Goal: Feedback & Contribution: Leave review/rating

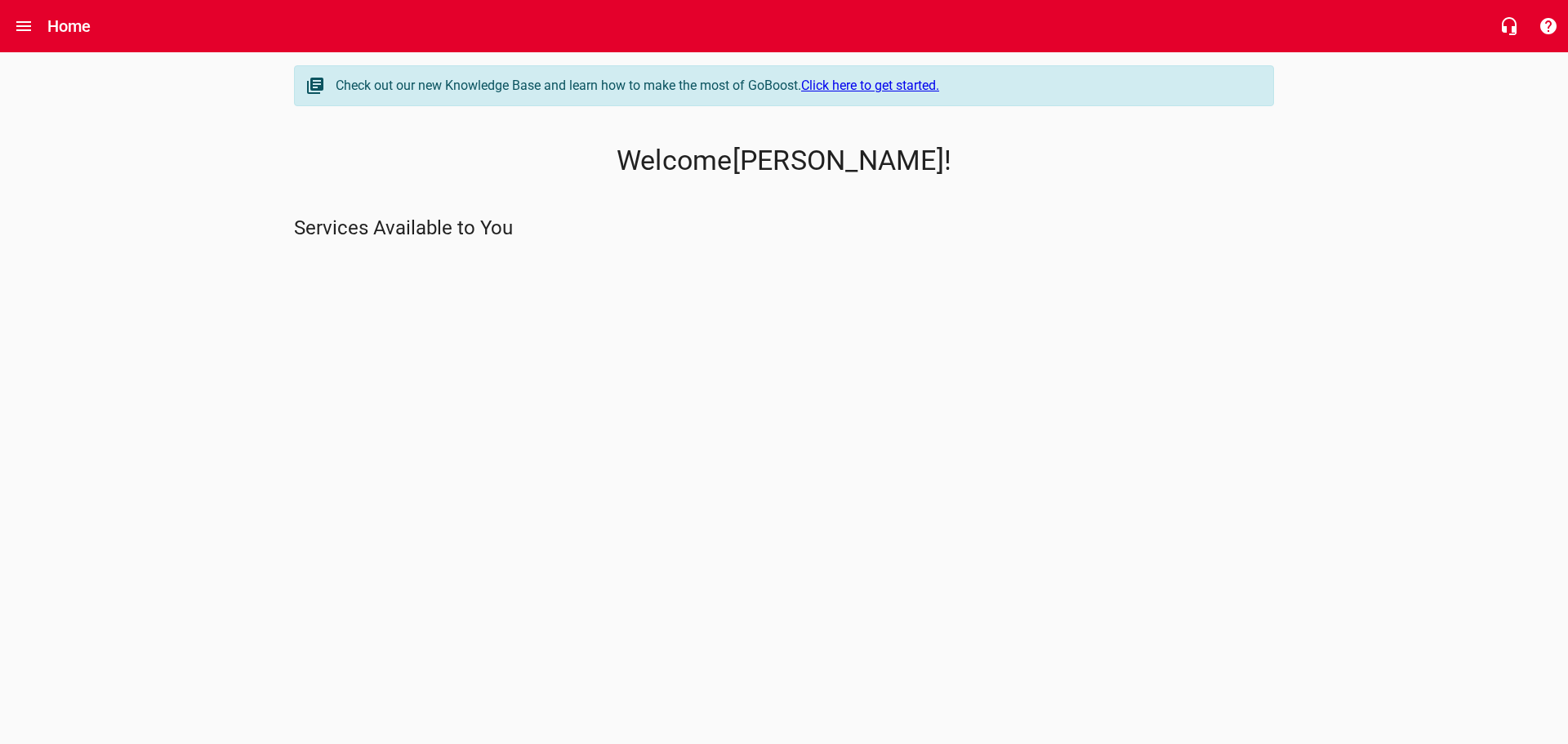
click at [406, 226] on p "Services Available to You" at bounding box center [784, 228] width 980 height 26
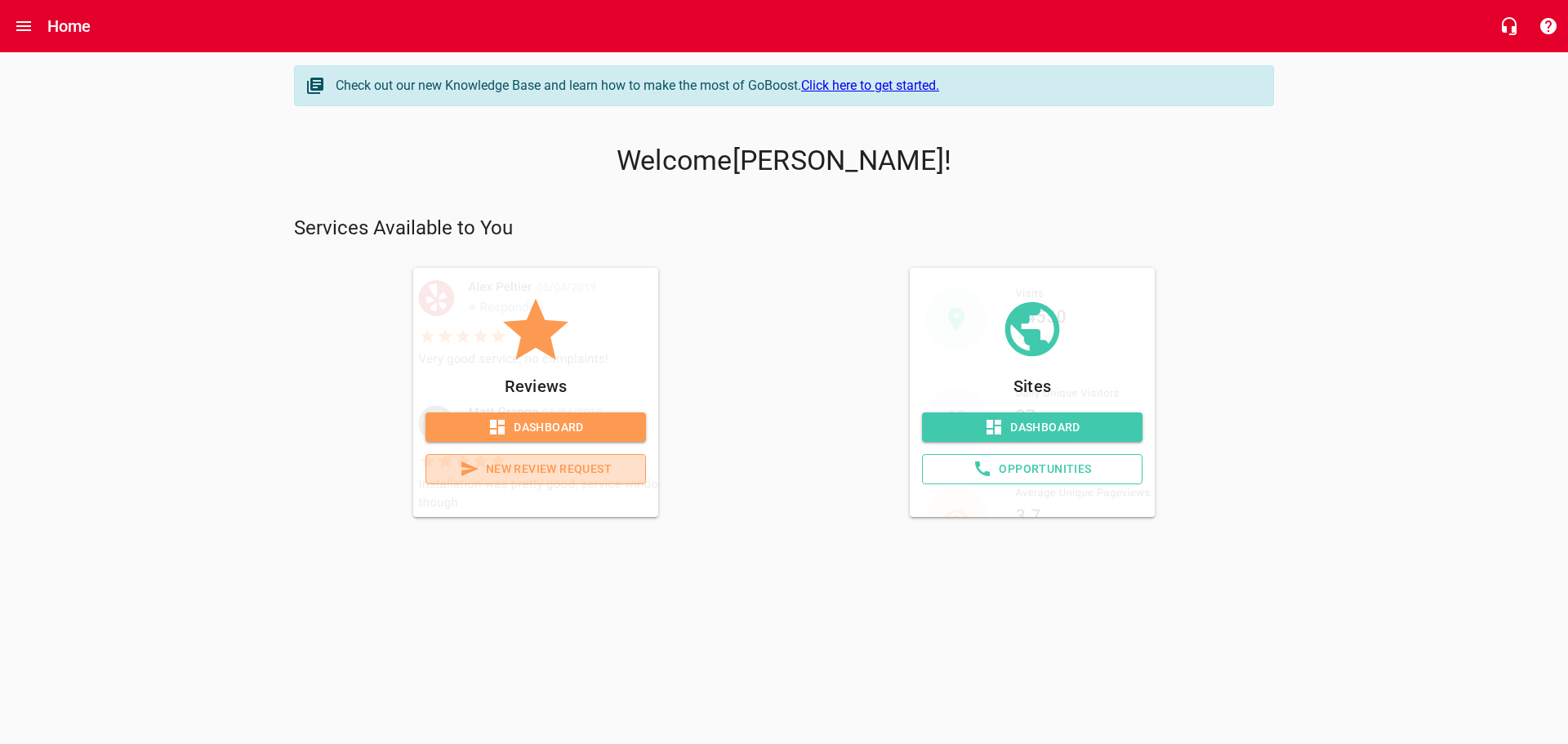
click at [508, 466] on span "New Review Request" at bounding box center [536, 469] width 193 height 21
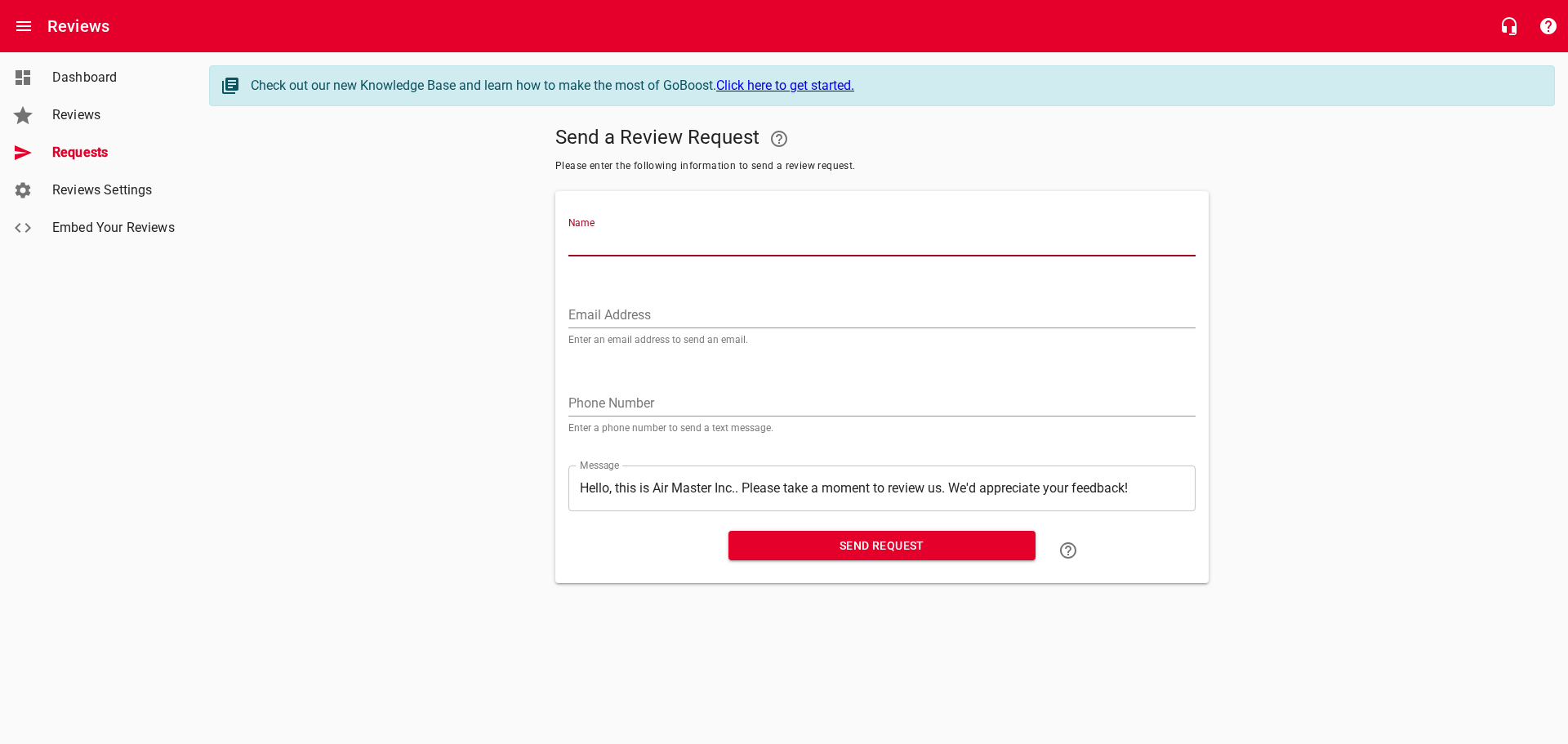
click at [603, 243] on input "Name" at bounding box center [881, 243] width 627 height 26
type input "Mary Krugman"
click at [590, 314] on input "Email Address" at bounding box center [881, 315] width 627 height 26
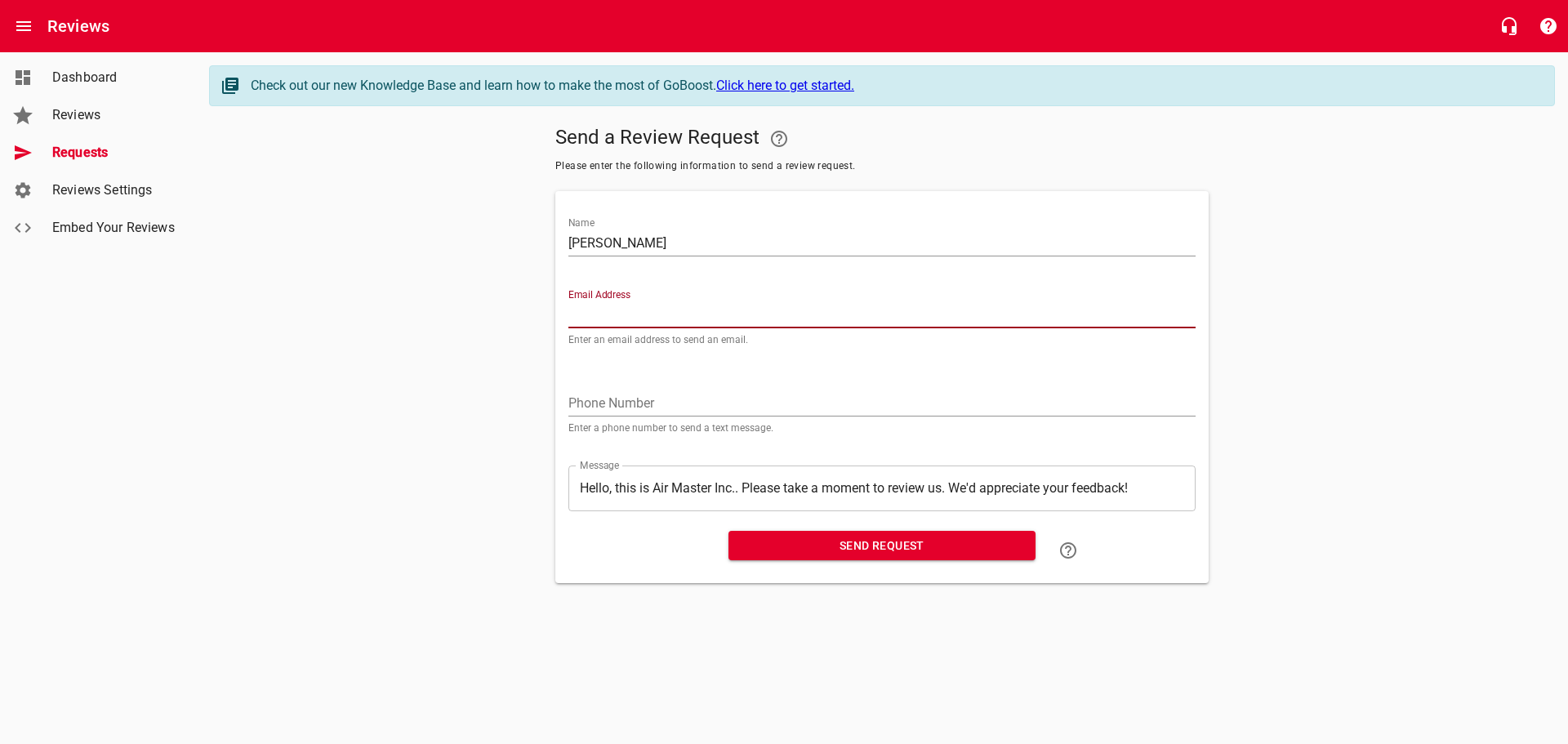
paste input "mailto:mdkainfo@gmail.com"
drag, startPoint x: 609, startPoint y: 316, endPoint x: 502, endPoint y: 314, distance: 107.0
click at [502, 314] on div "Send a Review Request Please enter the following information to send a review r…" at bounding box center [881, 351] width 1345 height 464
type input "mdkainfo@gmail.com"
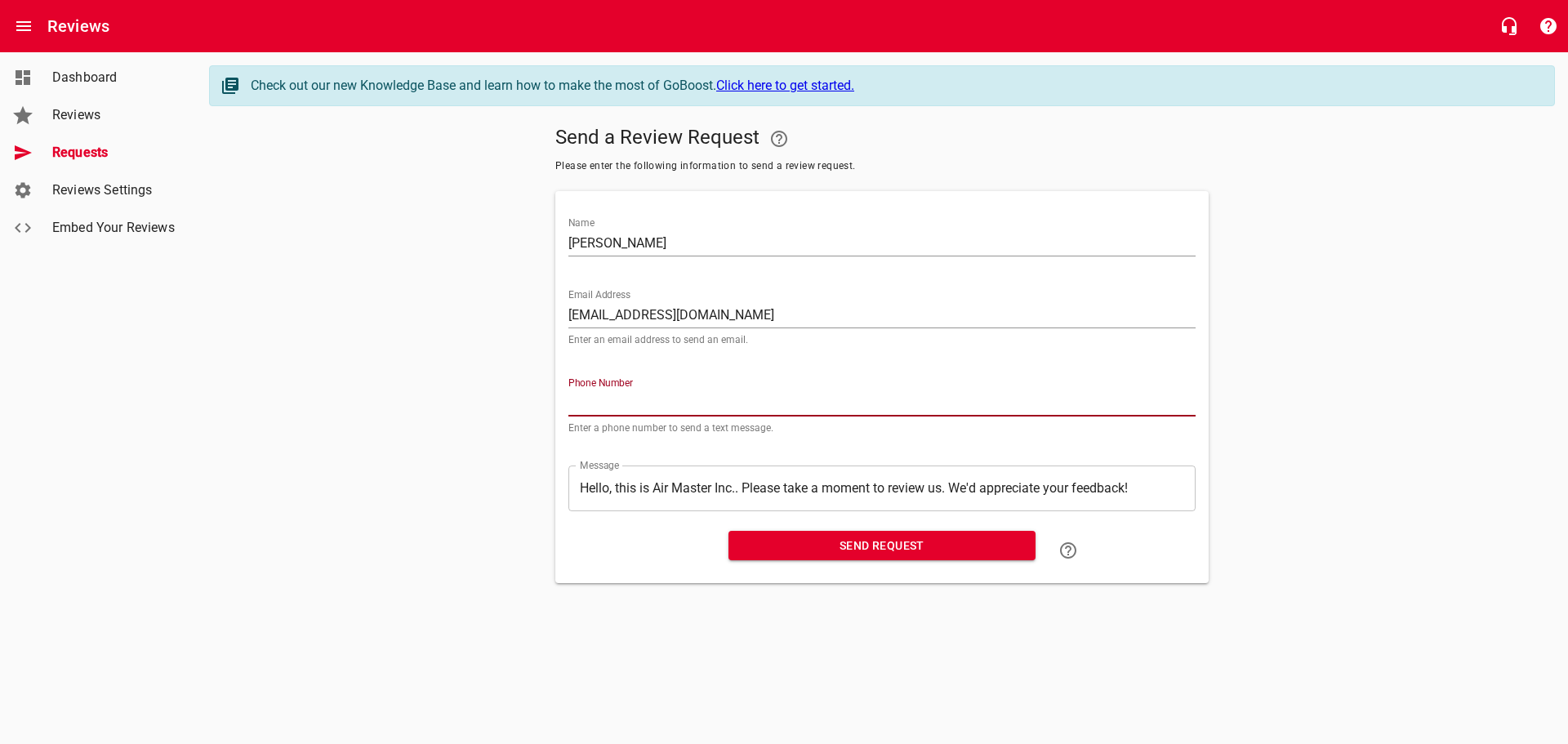
click at [615, 407] on input "tel" at bounding box center [881, 403] width 627 height 26
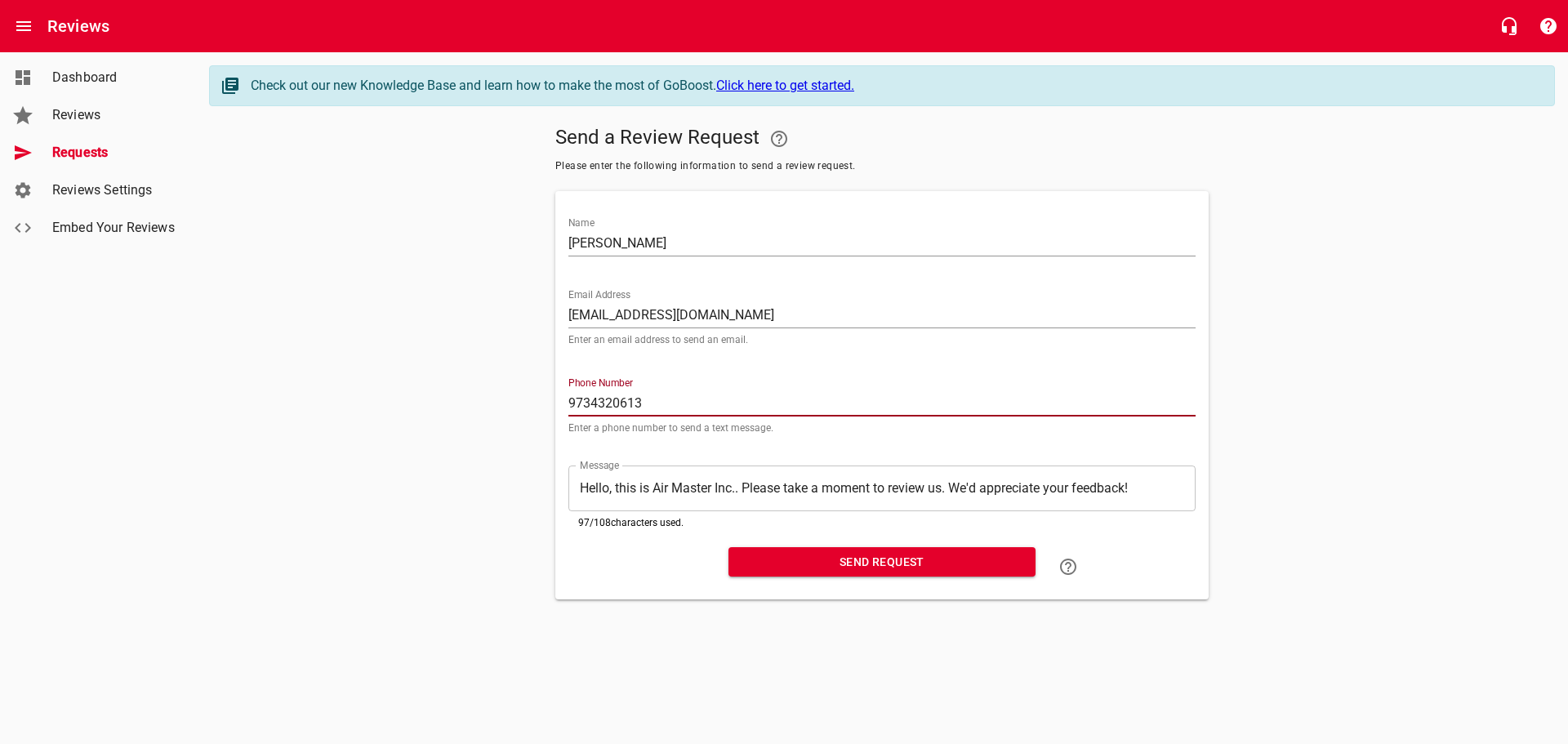
type input "9734320613"
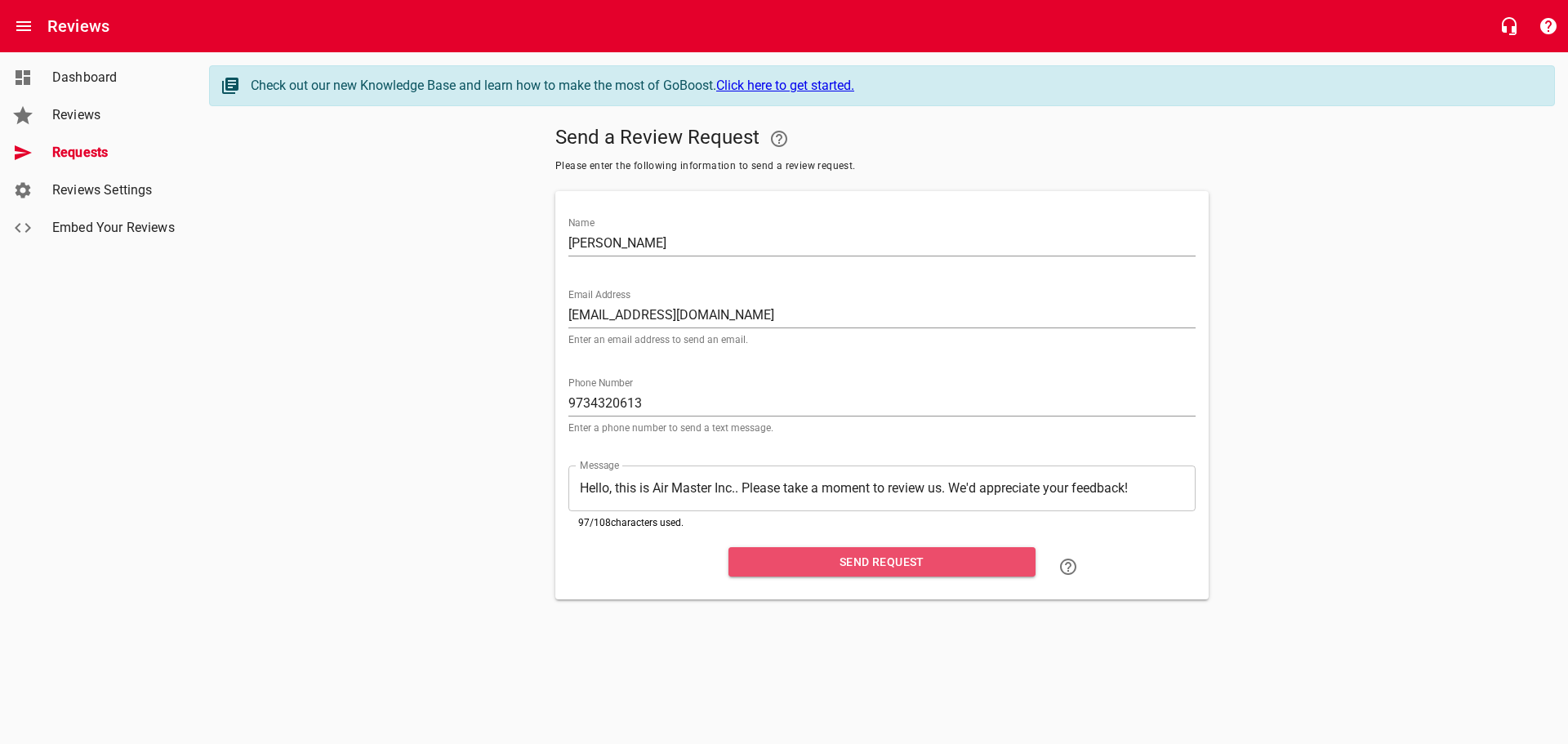
click at [841, 556] on span "Send Request" at bounding box center [881, 562] width 280 height 21
